Goal: Task Accomplishment & Management: Manage account settings

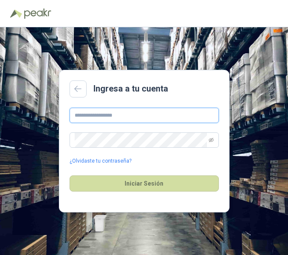
type input "**********"
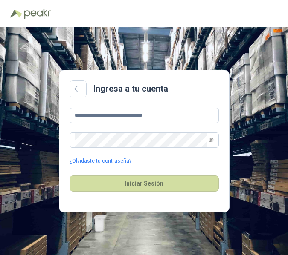
drag, startPoint x: 86, startPoint y: 6, endPoint x: 32, endPoint y: 10, distance: 53.8
click at [32, 10] on header at bounding box center [144, 13] width 288 height 27
drag, startPoint x: 86, startPoint y: 8, endPoint x: -10, endPoint y: 15, distance: 96.2
click at [0, 15] on html "**********" at bounding box center [144, 127] width 288 height 255
click at [5, 18] on header at bounding box center [144, 13] width 288 height 27
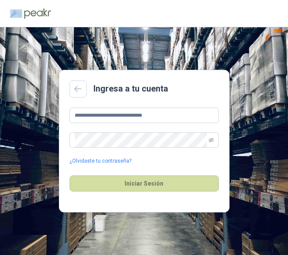
drag, startPoint x: 5, startPoint y: 23, endPoint x: -62, endPoint y: 18, distance: 67.1
click at [0, 18] on html "**********" at bounding box center [144, 127] width 288 height 255
click at [92, 91] on div "Ingresa a tu cuenta" at bounding box center [143, 89] width 149 height 17
drag, startPoint x: 97, startPoint y: 79, endPoint x: 25, endPoint y: 69, distance: 72.7
click at [25, 69] on div "**********" at bounding box center [144, 141] width 288 height 228
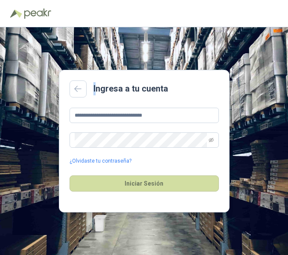
click at [23, 67] on div "**********" at bounding box center [144, 141] width 288 height 228
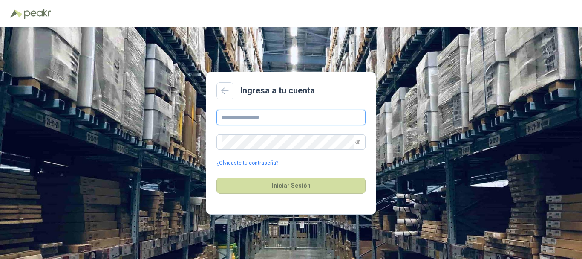
type input "**********"
click at [355, 12] on div at bounding box center [291, 13] width 562 height 13
type input "**********"
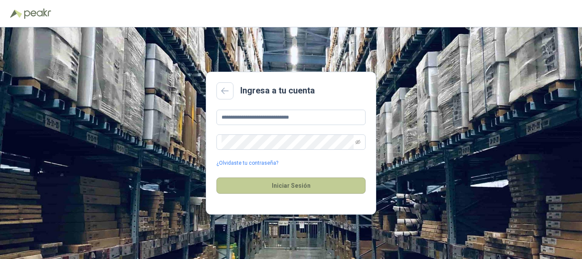
click at [244, 179] on button "Iniciar Sesión" at bounding box center [291, 185] width 149 height 16
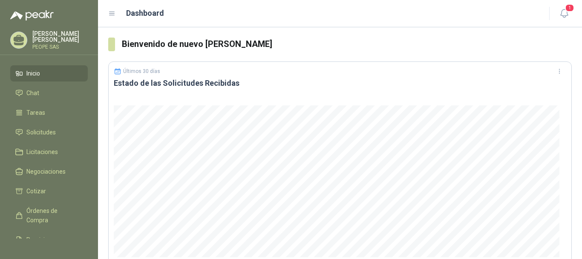
click at [41, 72] on li "Inicio" at bounding box center [48, 73] width 67 height 9
click at [566, 13] on icon "button" at bounding box center [564, 13] width 11 height 11
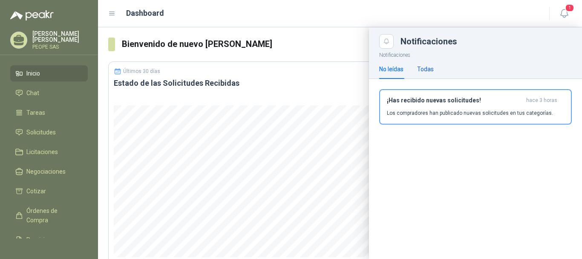
click at [429, 69] on div "Todas" at bounding box center [425, 68] width 17 height 9
click at [393, 71] on div "No leídas" at bounding box center [391, 68] width 24 height 9
click at [331, 13] on div "Dashboard" at bounding box center [323, 13] width 431 height 12
click at [112, 11] on icon at bounding box center [112, 14] width 8 height 8
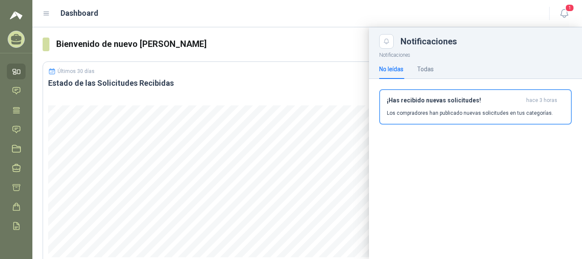
click at [45, 18] on div "Dashboard" at bounding box center [291, 13] width 497 height 12
click at [45, 15] on icon at bounding box center [46, 13] width 5 height 3
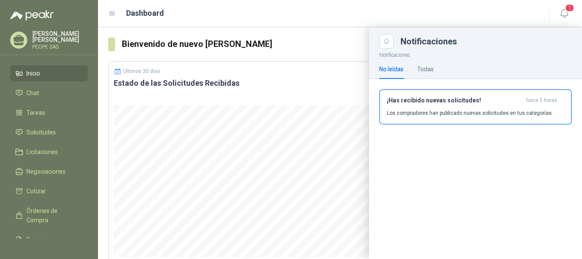
click at [505, 14] on div "Dashboard" at bounding box center [323, 13] width 431 height 12
click at [46, 130] on span "Solicitudes" at bounding box center [40, 131] width 29 height 9
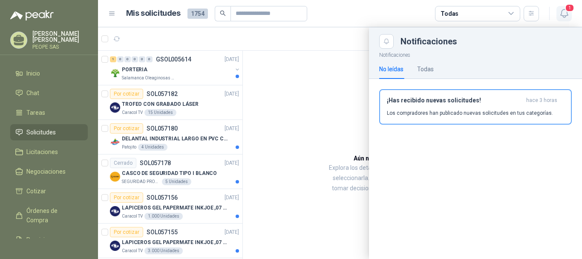
click at [567, 10] on span "1" at bounding box center [569, 8] width 9 height 8
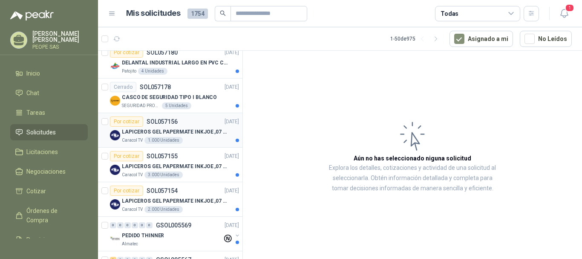
scroll to position [85, 0]
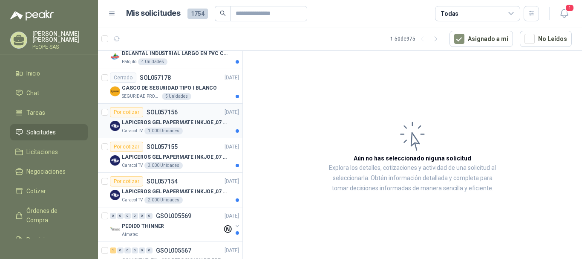
click at [193, 123] on p "LAPICEROS GEL PAPERMATE INKJOE ,07 1 LOGO 1 TINTA" at bounding box center [175, 122] width 106 height 8
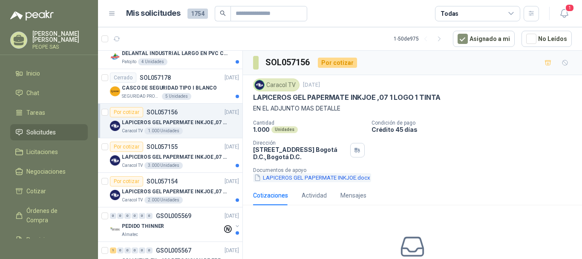
click at [295, 173] on button "LAPICEROS GEL PAPERMATE INKJOE.docx" at bounding box center [312, 177] width 118 height 9
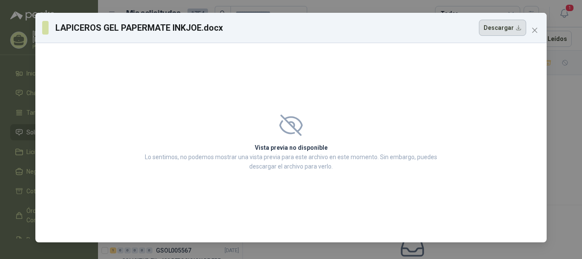
click at [505, 27] on button "Descargar" at bounding box center [502, 28] width 47 height 16
click at [536, 32] on icon "close" at bounding box center [535, 30] width 7 height 7
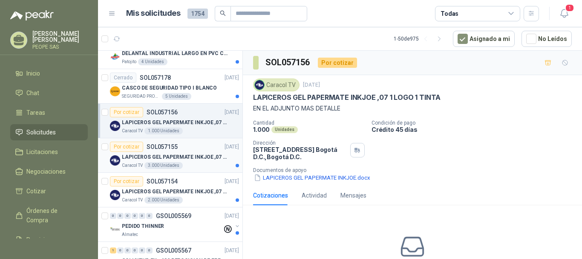
click at [165, 150] on div "Por cotizar SOL057155" at bounding box center [144, 147] width 68 height 10
click at [185, 124] on p "LAPICEROS GEL PAPERMATE INKJOE ,07 1 LOGO 1 TINTA" at bounding box center [175, 122] width 106 height 8
click at [189, 153] on p "LAPICEROS GEL PAPERMATE INKJOE ,07 1 LOGO 1 TINTA" at bounding box center [175, 157] width 106 height 8
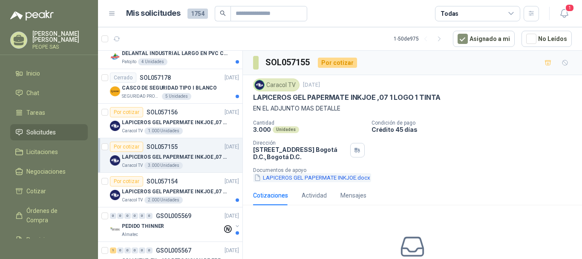
click at [340, 179] on button "LAPICEROS GEL PAPERMATE INKJOE.docx" at bounding box center [312, 177] width 118 height 9
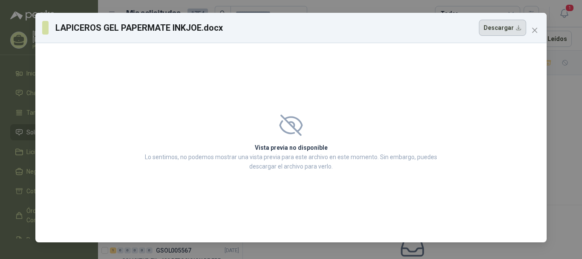
click at [506, 32] on button "Descargar" at bounding box center [502, 28] width 47 height 16
click at [534, 33] on icon "close" at bounding box center [535, 30] width 7 height 7
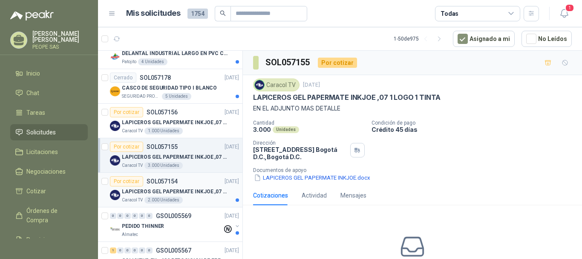
click at [187, 188] on p "LAPICEROS GEL PAPERMATE INKJOE ,07 1 LOGO 1 TINTA" at bounding box center [175, 192] width 106 height 8
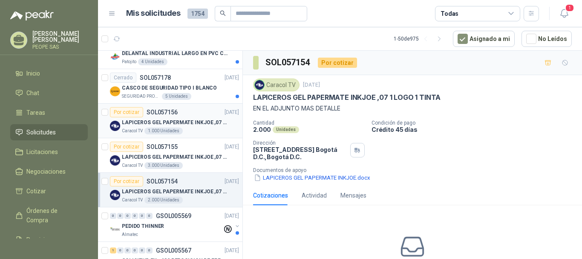
click at [187, 127] on div "Caracol TV 1.000 Unidades" at bounding box center [180, 130] width 117 height 7
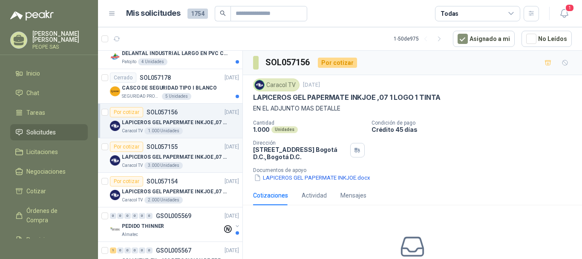
click at [183, 151] on div "Por cotizar SOL057155 [DATE]" at bounding box center [174, 147] width 129 height 10
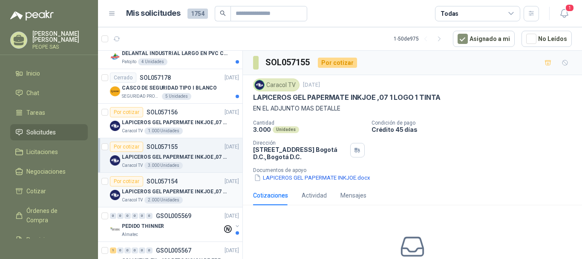
click at [187, 191] on p "LAPICEROS GEL PAPERMATE INKJOE ,07 1 LOGO 1 TINTA" at bounding box center [175, 192] width 106 height 8
